Goal: Information Seeking & Learning: Understand process/instructions

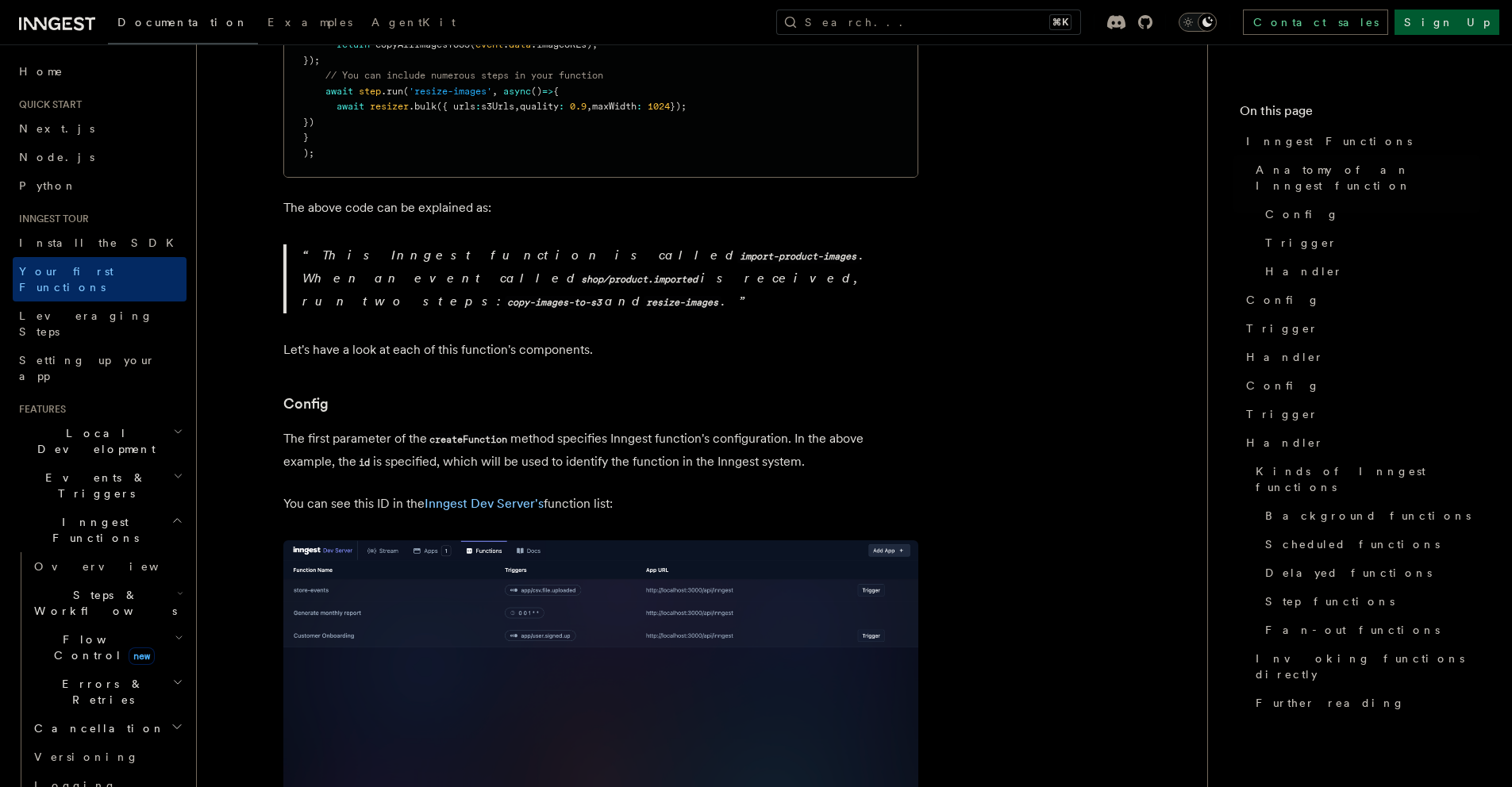
scroll to position [2739, 0]
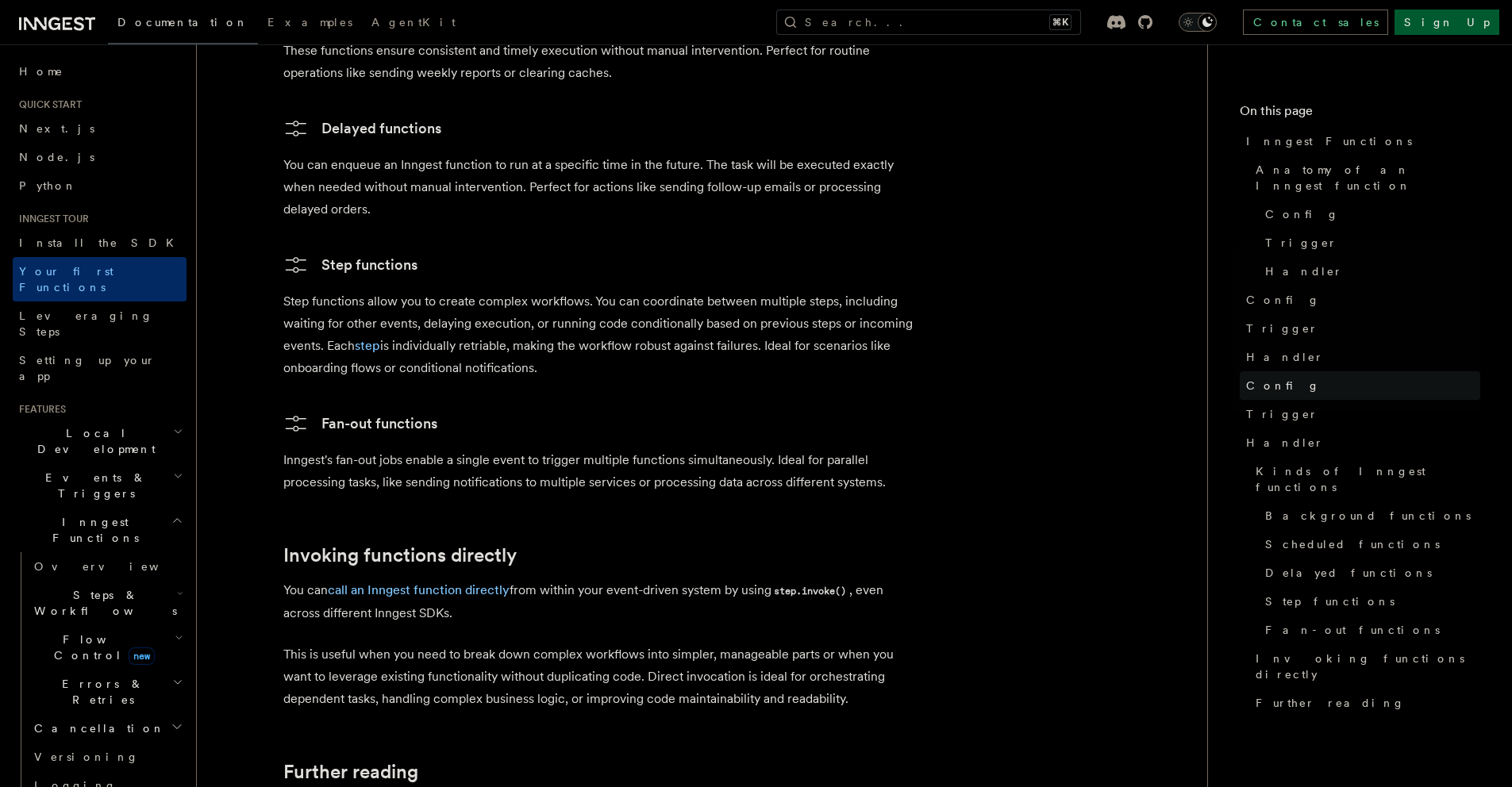
click at [1277, 378] on span "Config" at bounding box center [1283, 385] width 74 height 16
click at [1278, 321] on span "Trigger" at bounding box center [1282, 328] width 72 height 16
click at [93, 553] on link "Overview" at bounding box center [107, 567] width 159 height 28
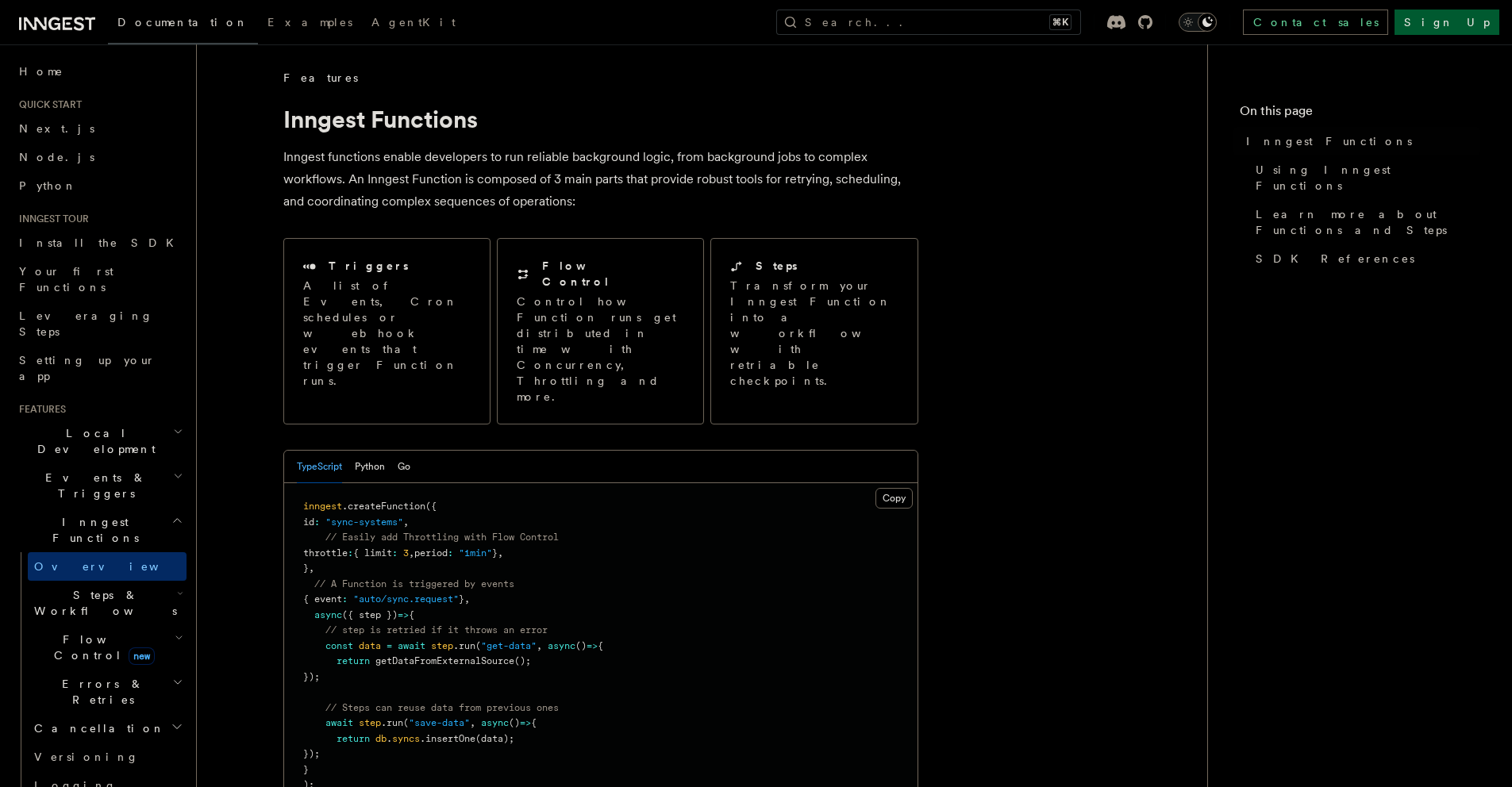
click at [129, 647] on span "new" at bounding box center [141, 656] width 26 height 18
click at [135, 581] on h2 "Steps & Workflows" at bounding box center [107, 603] width 159 height 44
click at [144, 581] on h2 "Steps & Workflows" at bounding box center [107, 603] width 159 height 44
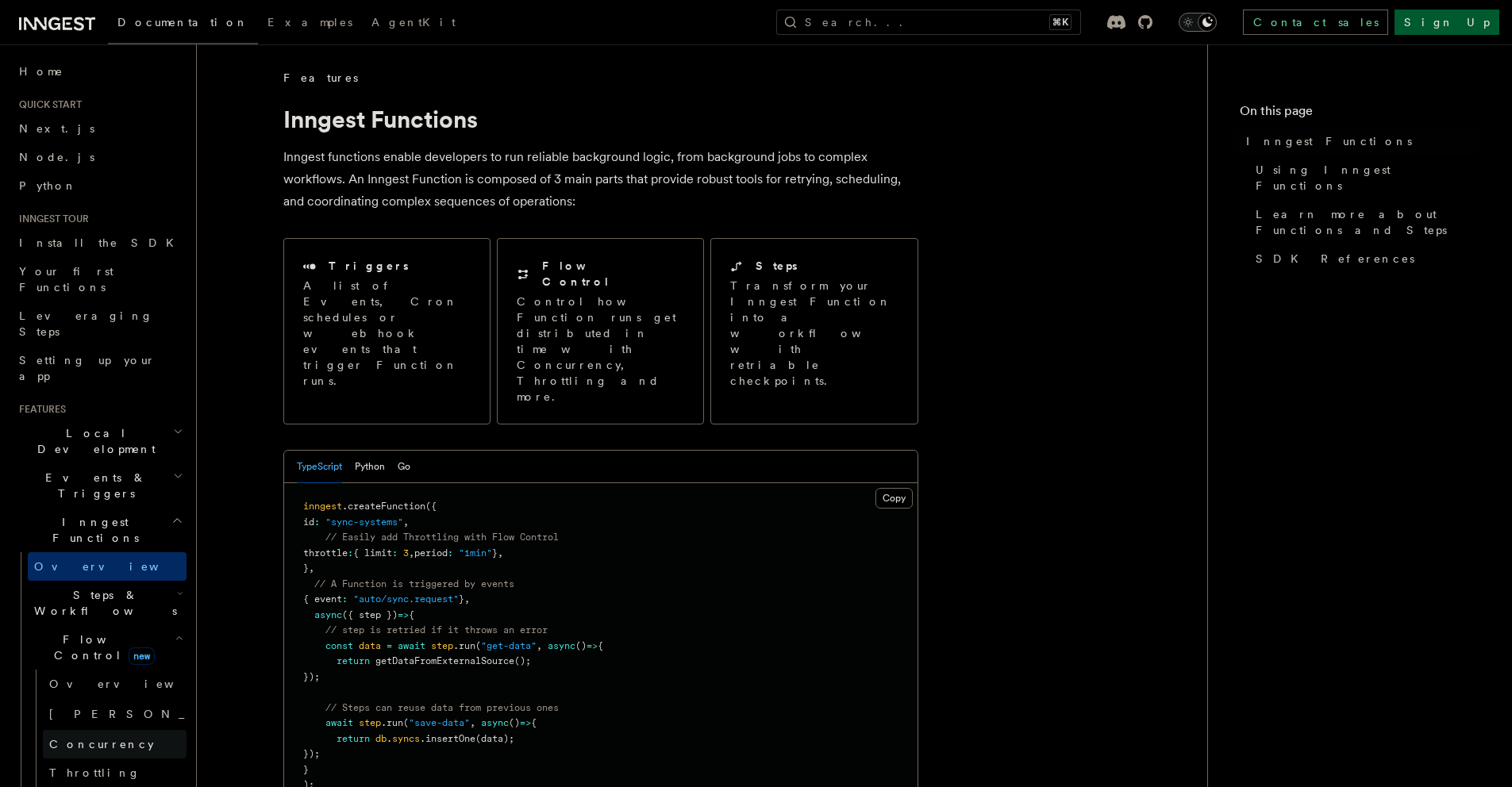
click at [116, 730] on link "Concurrency" at bounding box center [115, 744] width 144 height 28
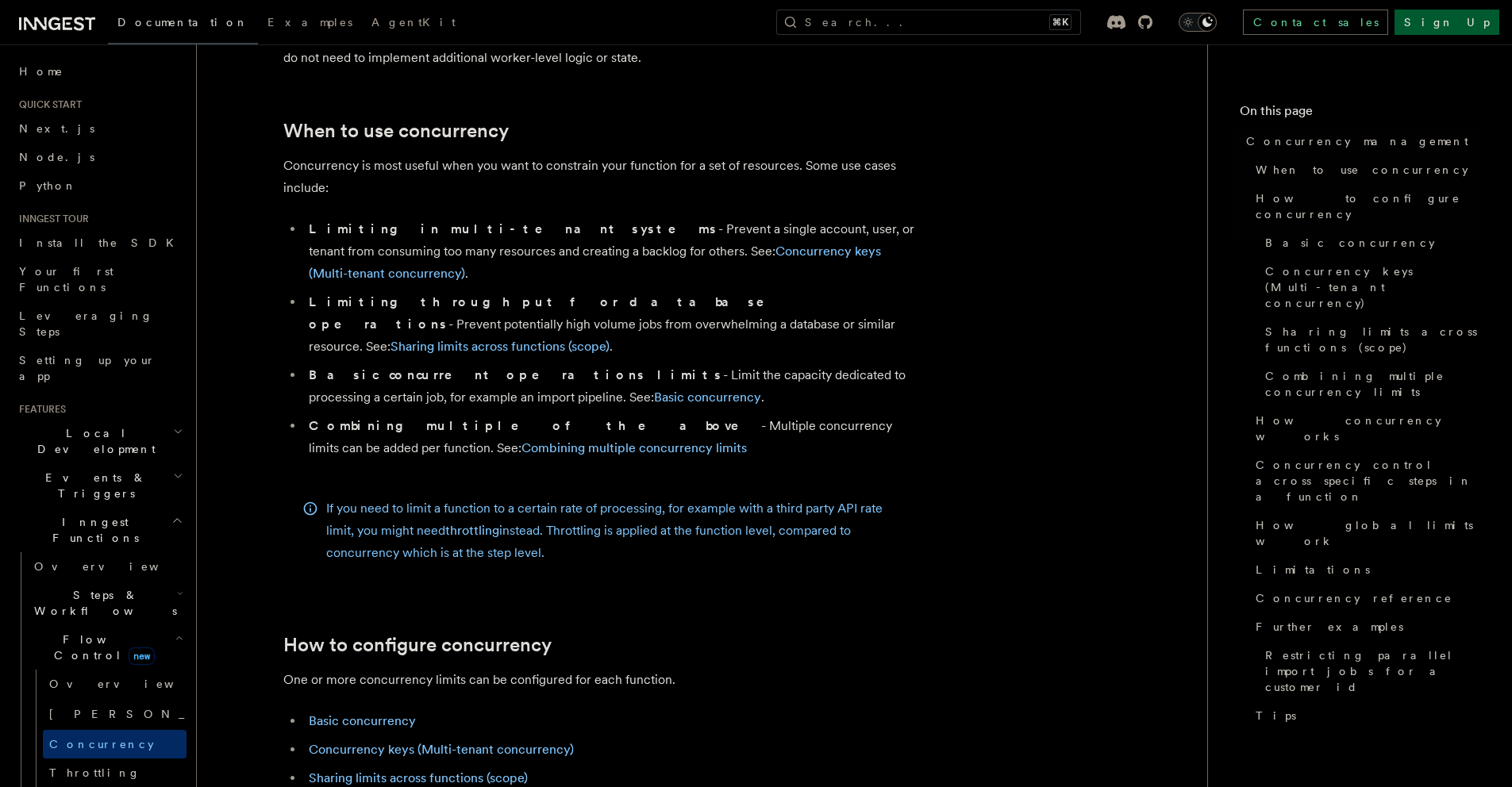
scroll to position [678, 0]
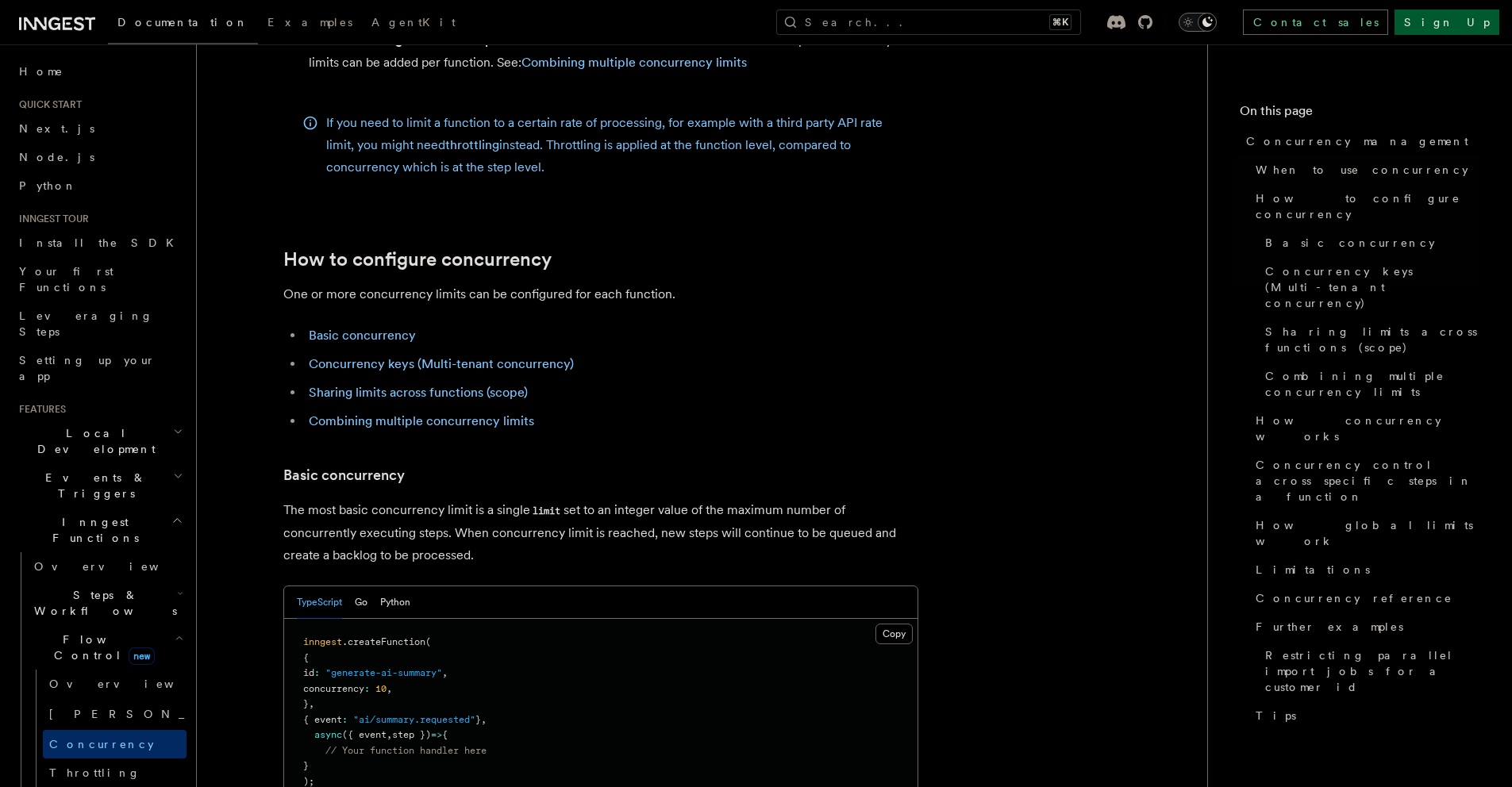
click at [401, 729] on span "step })" at bounding box center [411, 734] width 39 height 11
click at [385, 667] on span ""generate-ai-summary"" at bounding box center [383, 672] width 116 height 11
